Goal: Task Accomplishment & Management: Manage account settings

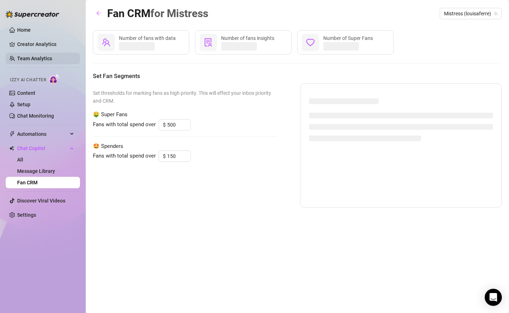
click at [31, 58] on link "Team Analytics" at bounding box center [34, 59] width 35 height 6
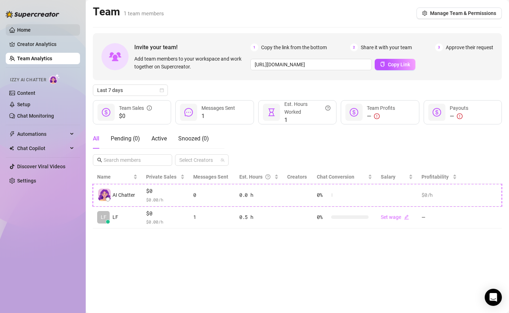
click at [27, 33] on link "Home" at bounding box center [24, 30] width 14 height 6
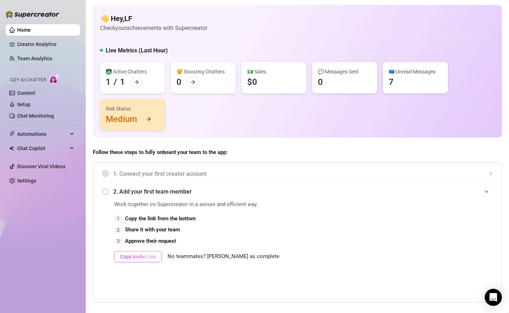
click at [141, 258] on span "Copy Invite Link" at bounding box center [138, 257] width 36 height 6
click at [48, 45] on link "Creator Analytics" at bounding box center [45, 44] width 57 height 11
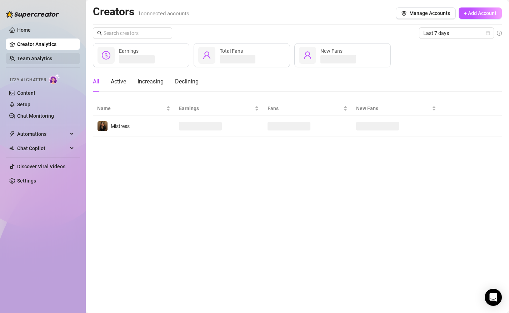
click at [45, 56] on link "Team Analytics" at bounding box center [34, 59] width 35 height 6
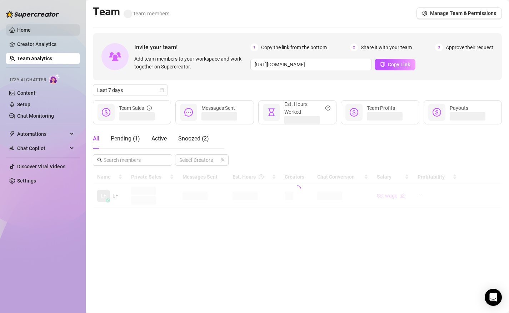
click at [31, 33] on link "Home" at bounding box center [24, 30] width 14 height 6
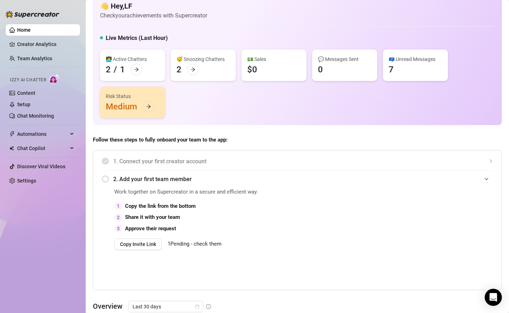
scroll to position [15, 0]
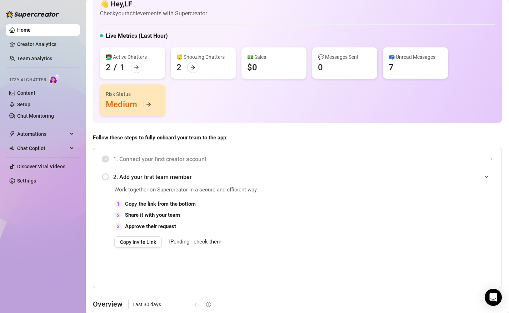
click at [201, 242] on span "1 Pending - check them" at bounding box center [194, 242] width 54 height 6
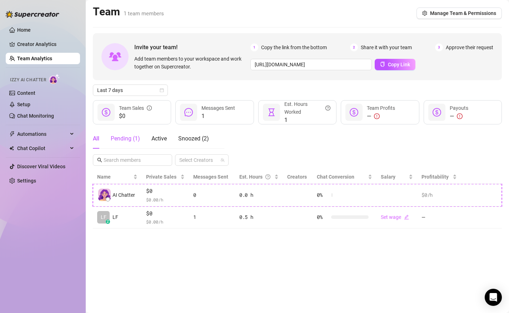
click at [138, 141] on div "Pending ( 1 )" at bounding box center [125, 139] width 29 height 9
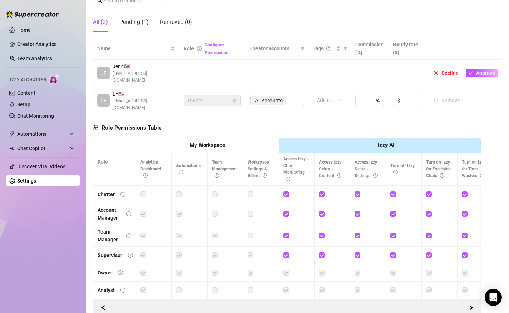
scroll to position [122, 0]
click at [488, 70] on span "Approve" at bounding box center [485, 73] width 19 height 6
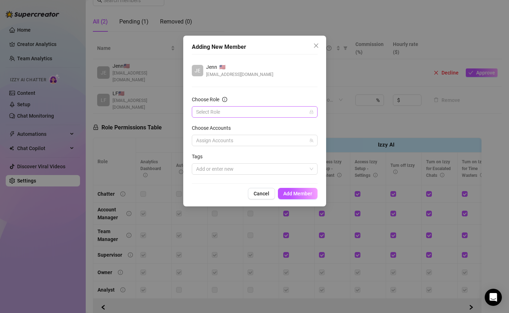
click at [276, 116] on input "Choose Role" at bounding box center [251, 112] width 111 height 11
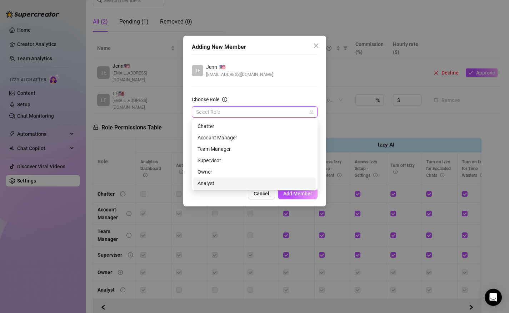
click at [232, 203] on div "Adding New Member JE Jenn 🇺🇸 jennleyva@gmail.com Choose Role Select Role Choose…" at bounding box center [254, 121] width 143 height 171
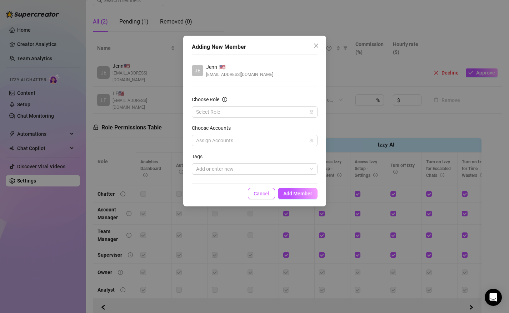
click at [260, 195] on span "Cancel" at bounding box center [261, 194] width 16 height 6
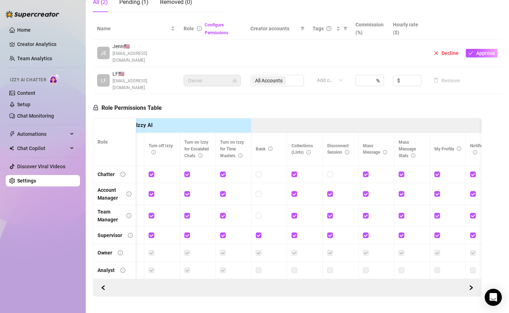
scroll to position [0, 251]
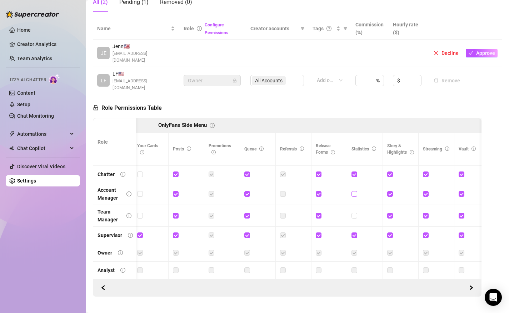
click at [355, 191] on input "checkbox" at bounding box center [353, 193] width 5 height 5
checkbox input "true"
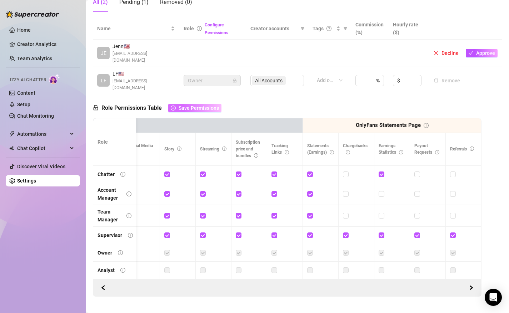
click at [184, 105] on span "Save Permissions" at bounding box center [199, 108] width 40 height 6
click at [482, 50] on span "Approve" at bounding box center [485, 53] width 19 height 6
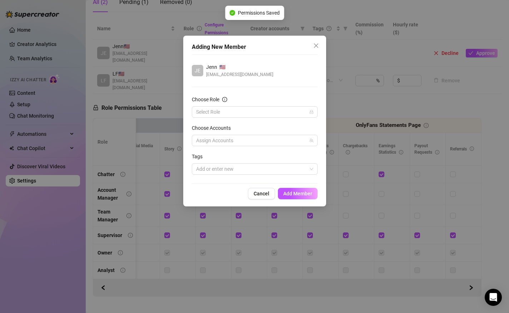
click at [231, 119] on form "Choose Role Select Role Choose Accounts Assign Accounts Tags Add or enter new" at bounding box center [255, 135] width 126 height 79
click at [230, 114] on input "Choose Role" at bounding box center [251, 112] width 111 height 11
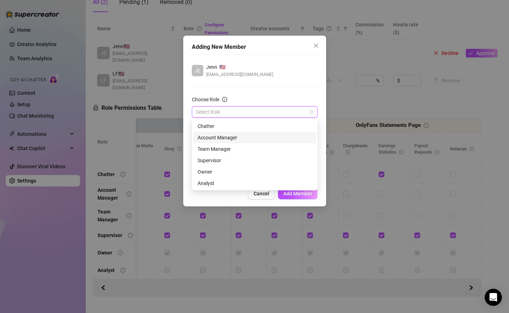
click at [226, 140] on div "Account Manager" at bounding box center [254, 138] width 114 height 8
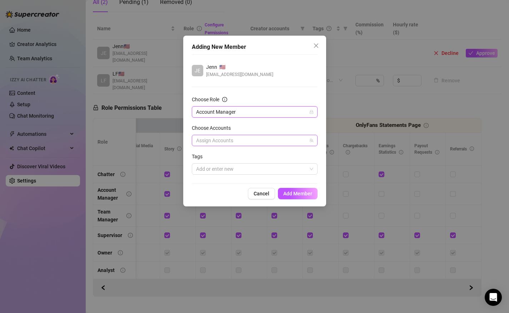
click at [226, 140] on div at bounding box center [250, 141] width 115 height 10
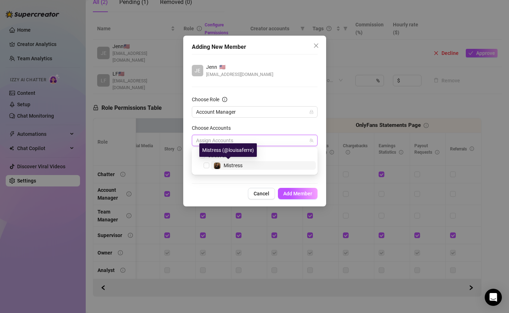
click at [229, 165] on span "Mistress" at bounding box center [232, 166] width 19 height 6
checkbox input "true"
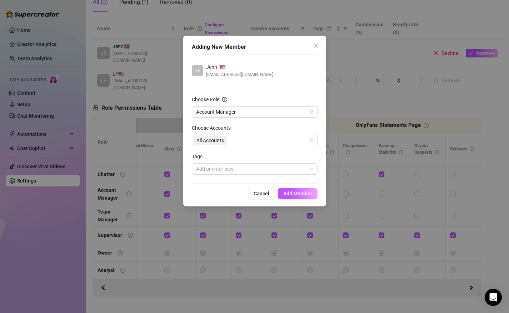
click at [232, 194] on div "Cancel Add Member" at bounding box center [255, 193] width 126 height 11
click at [230, 167] on div at bounding box center [250, 169] width 115 height 10
click at [231, 159] on div "Tags" at bounding box center [255, 158] width 126 height 11
click at [293, 192] on span "Add Member" at bounding box center [297, 194] width 29 height 6
